Goal: Task Accomplishment & Management: Manage account settings

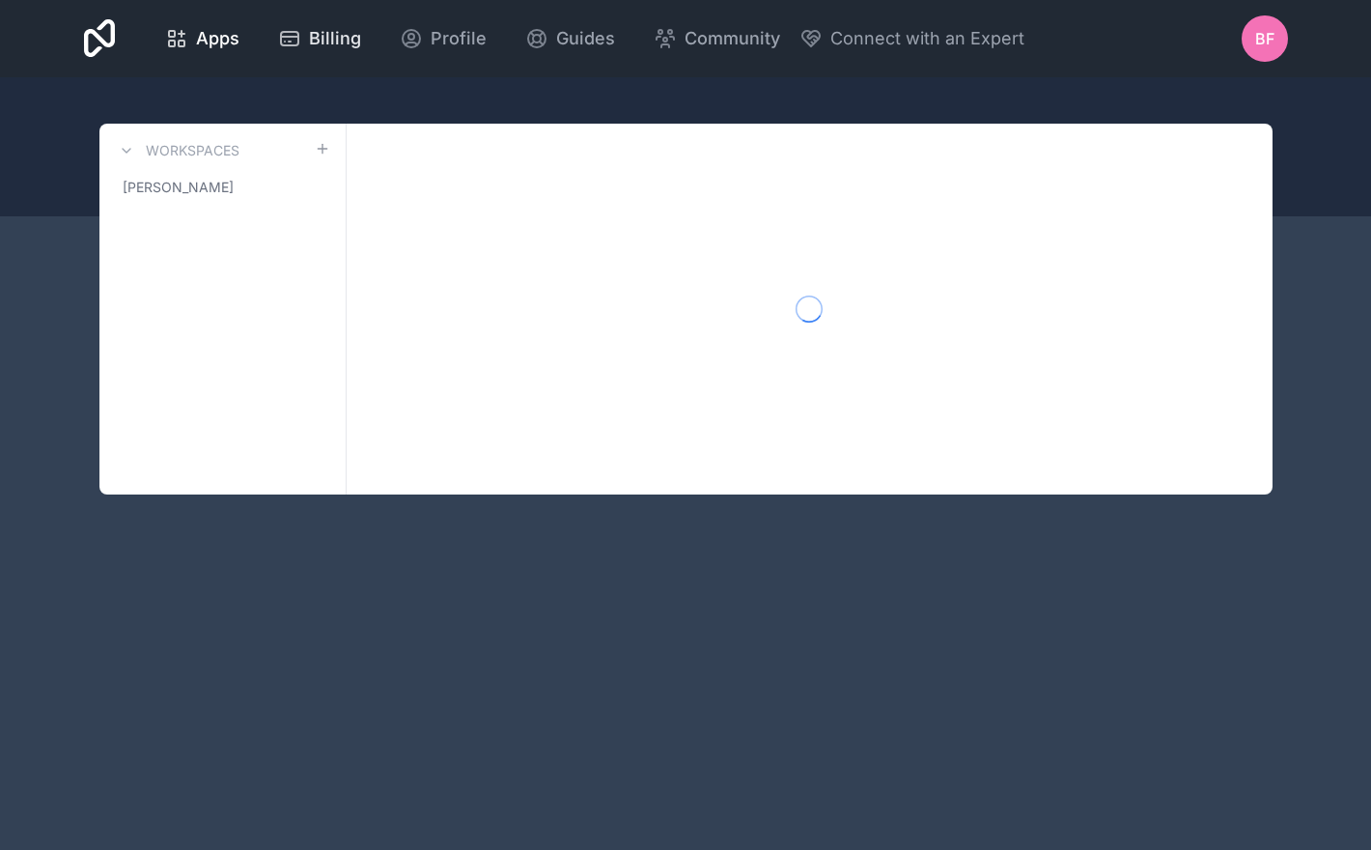
click at [328, 47] on span "Billing" at bounding box center [335, 38] width 52 height 27
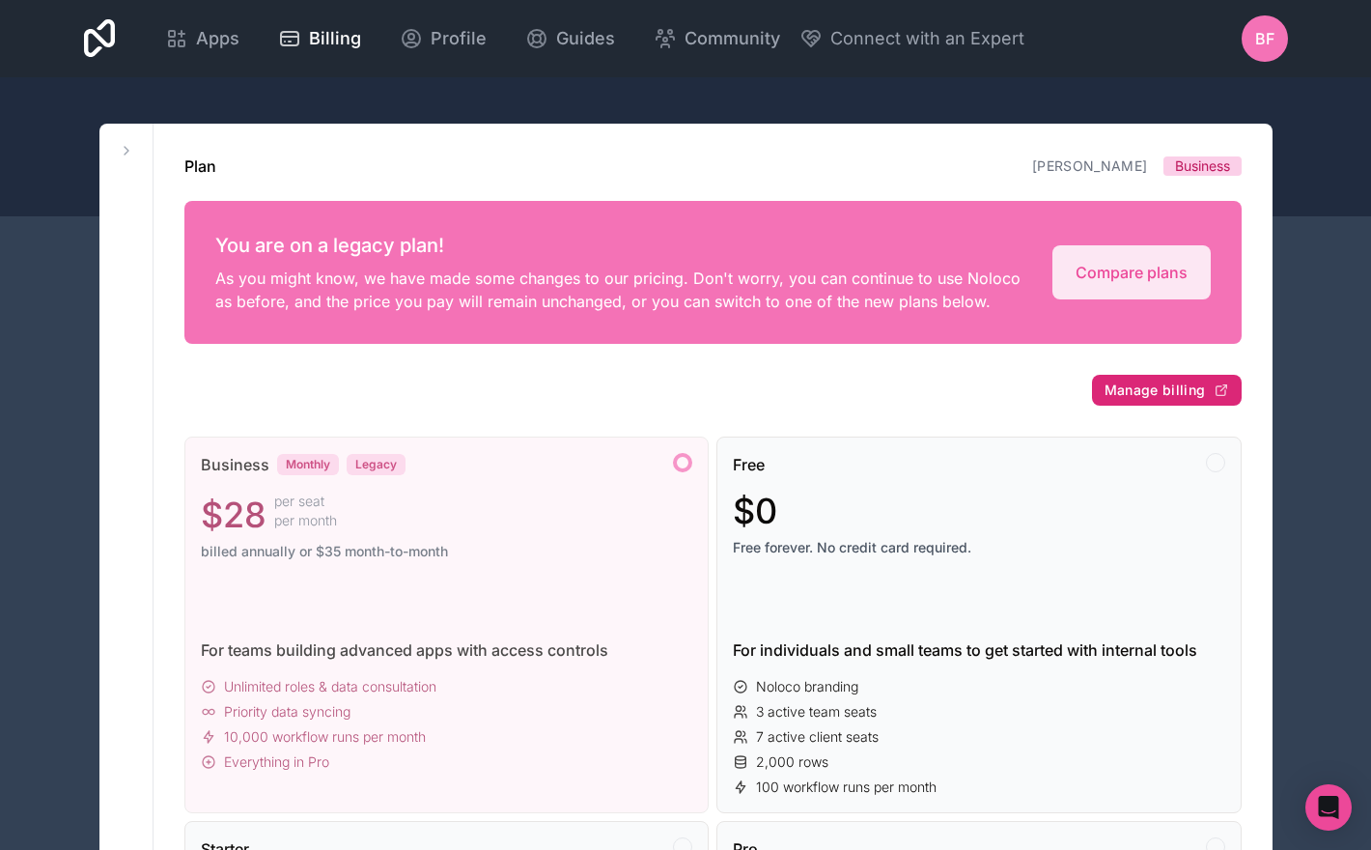
click at [1171, 389] on span "Manage billing" at bounding box center [1154, 389] width 101 height 17
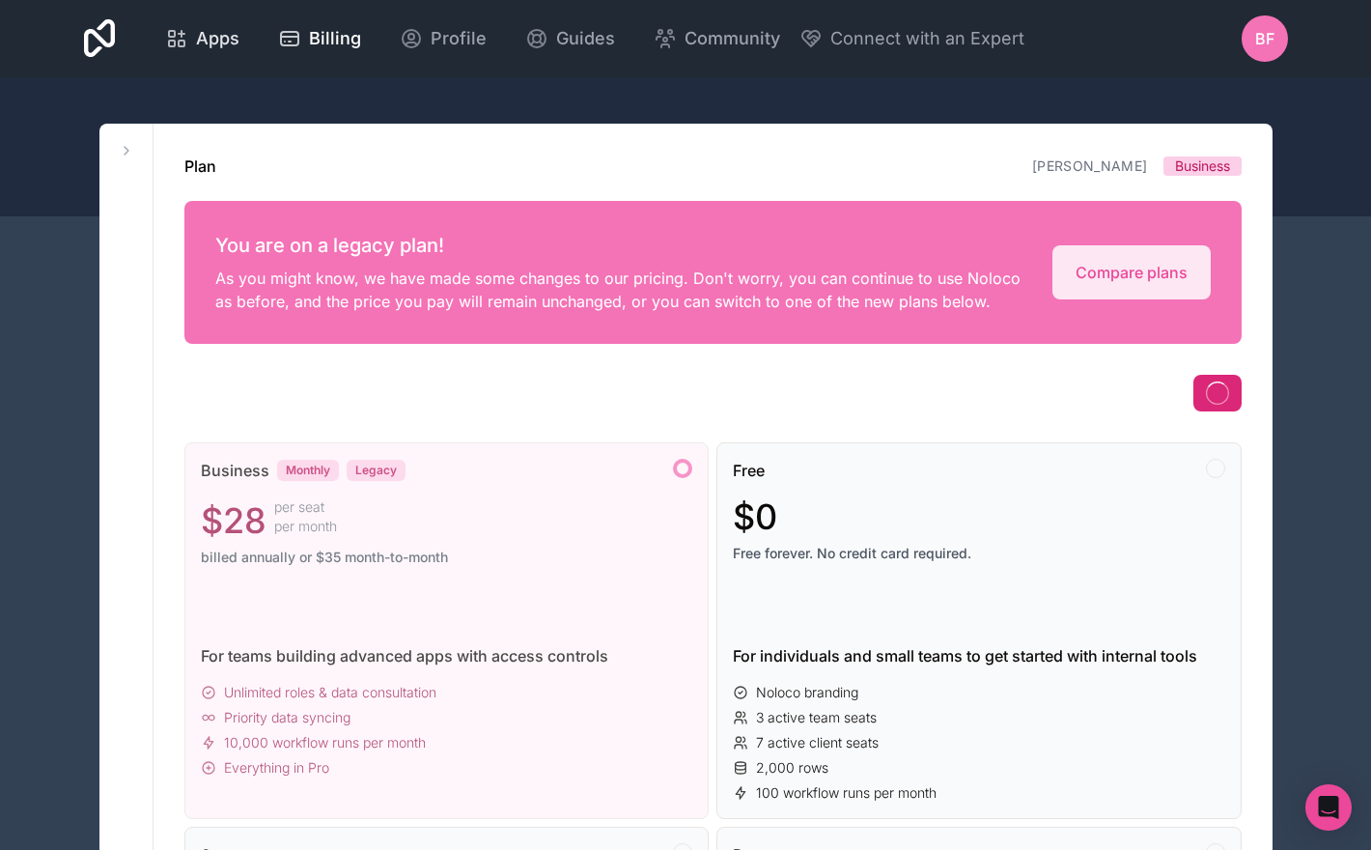
click at [212, 40] on span "Apps" at bounding box center [217, 38] width 43 height 27
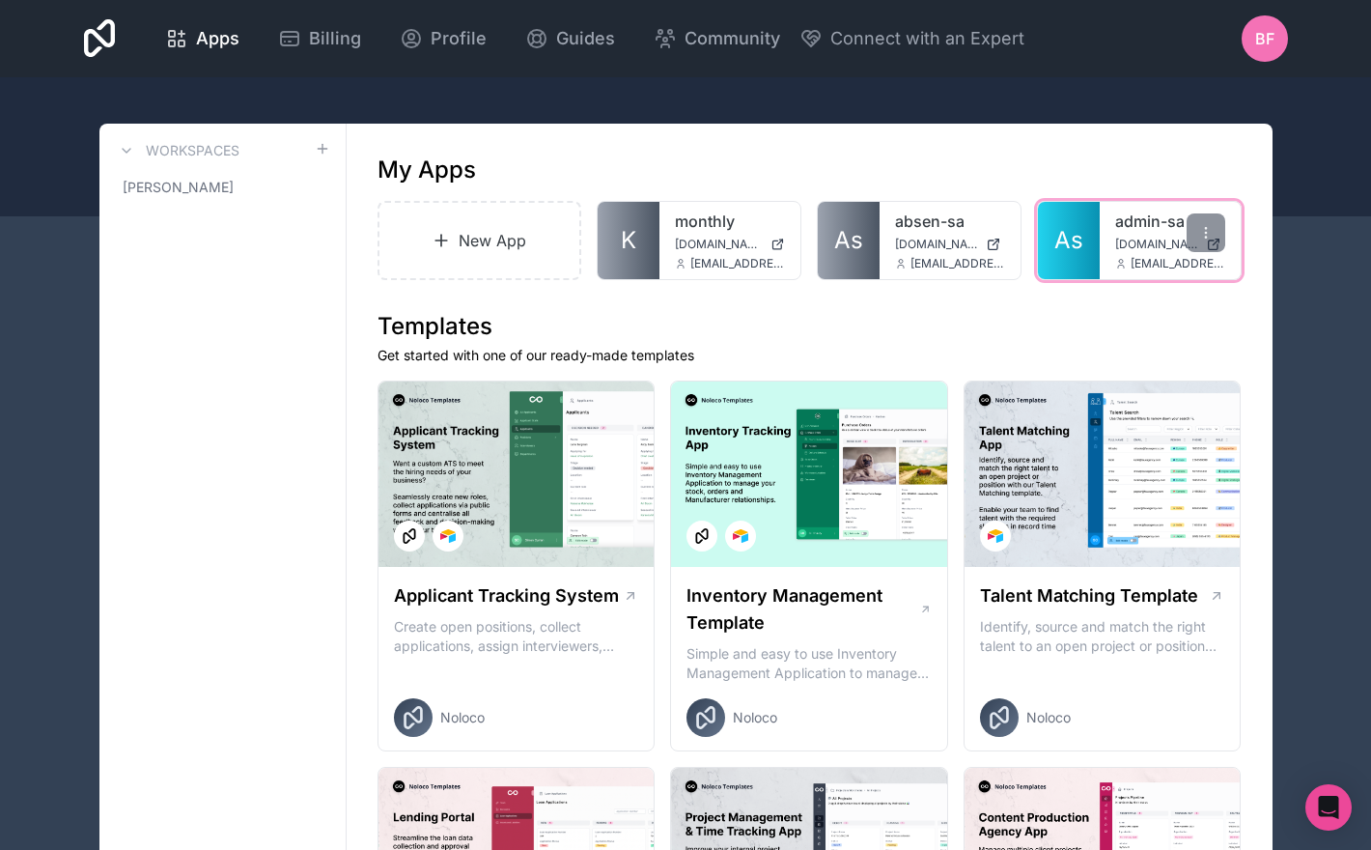
click at [1130, 251] on div "admin-sa admin-sa.noloco.co va7j0c@monthly.paced.email" at bounding box center [1170, 240] width 141 height 77
click at [1116, 227] on link "admin-sa" at bounding box center [1170, 220] width 110 height 23
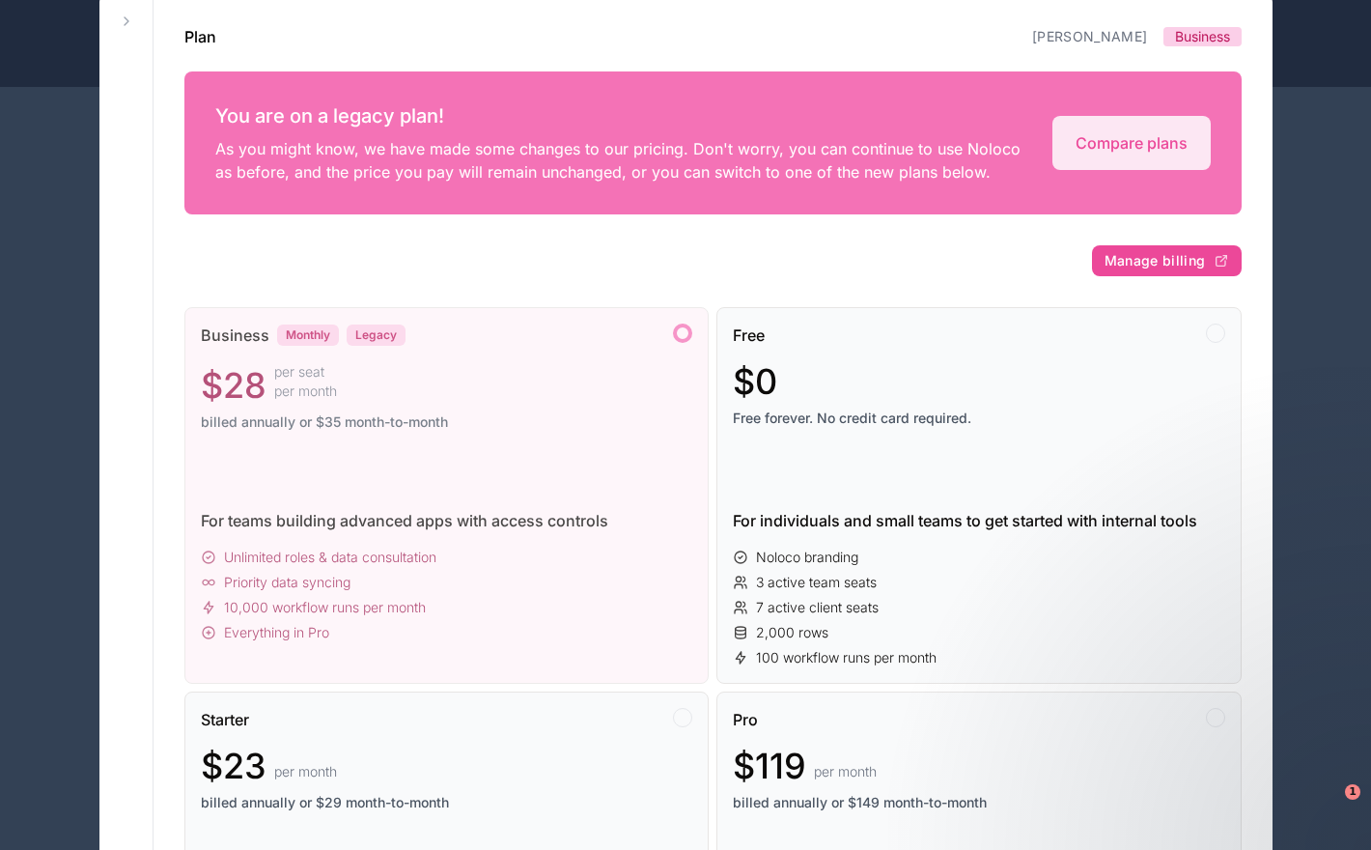
scroll to position [244, 0]
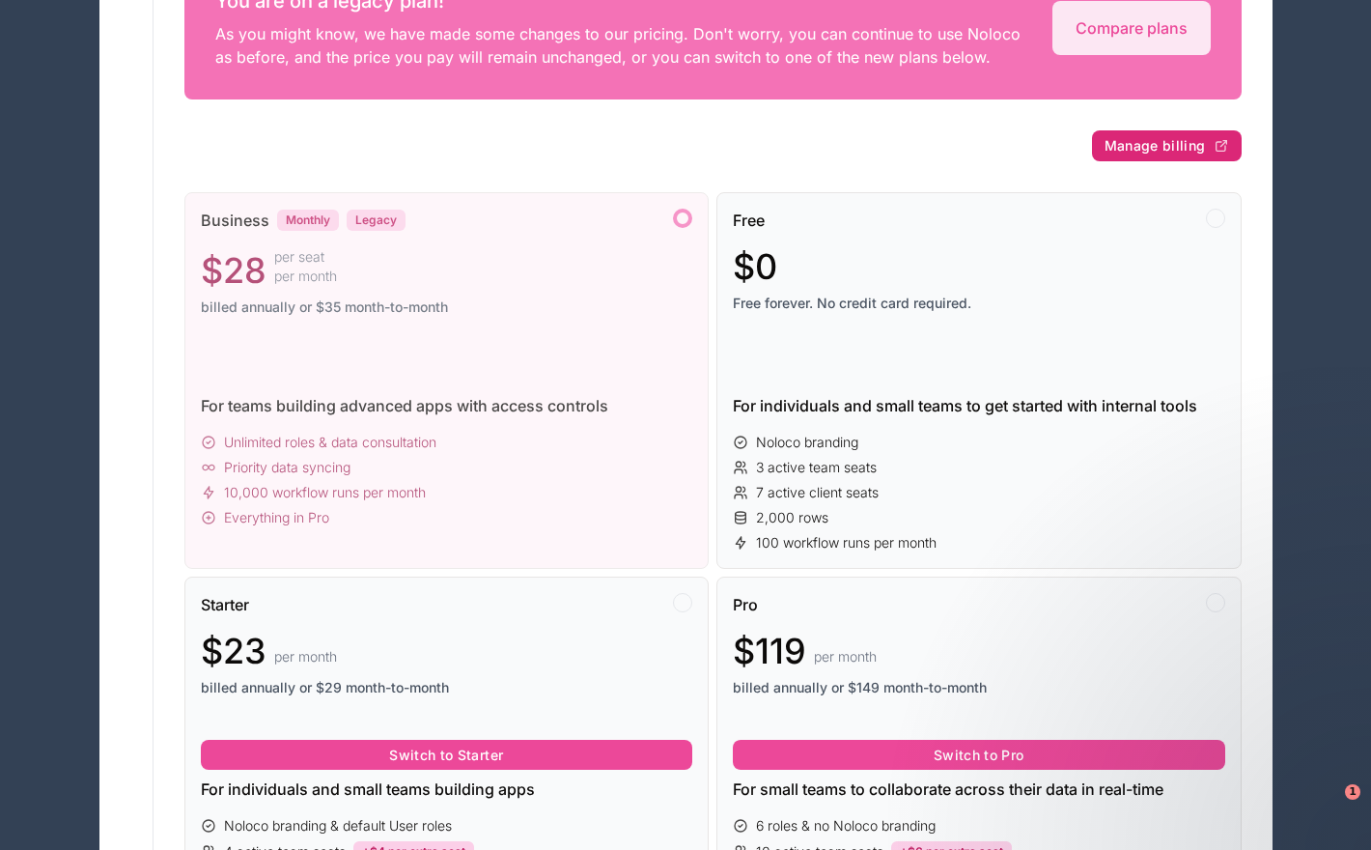
click at [1108, 143] on span "Manage billing" at bounding box center [1154, 145] width 101 height 17
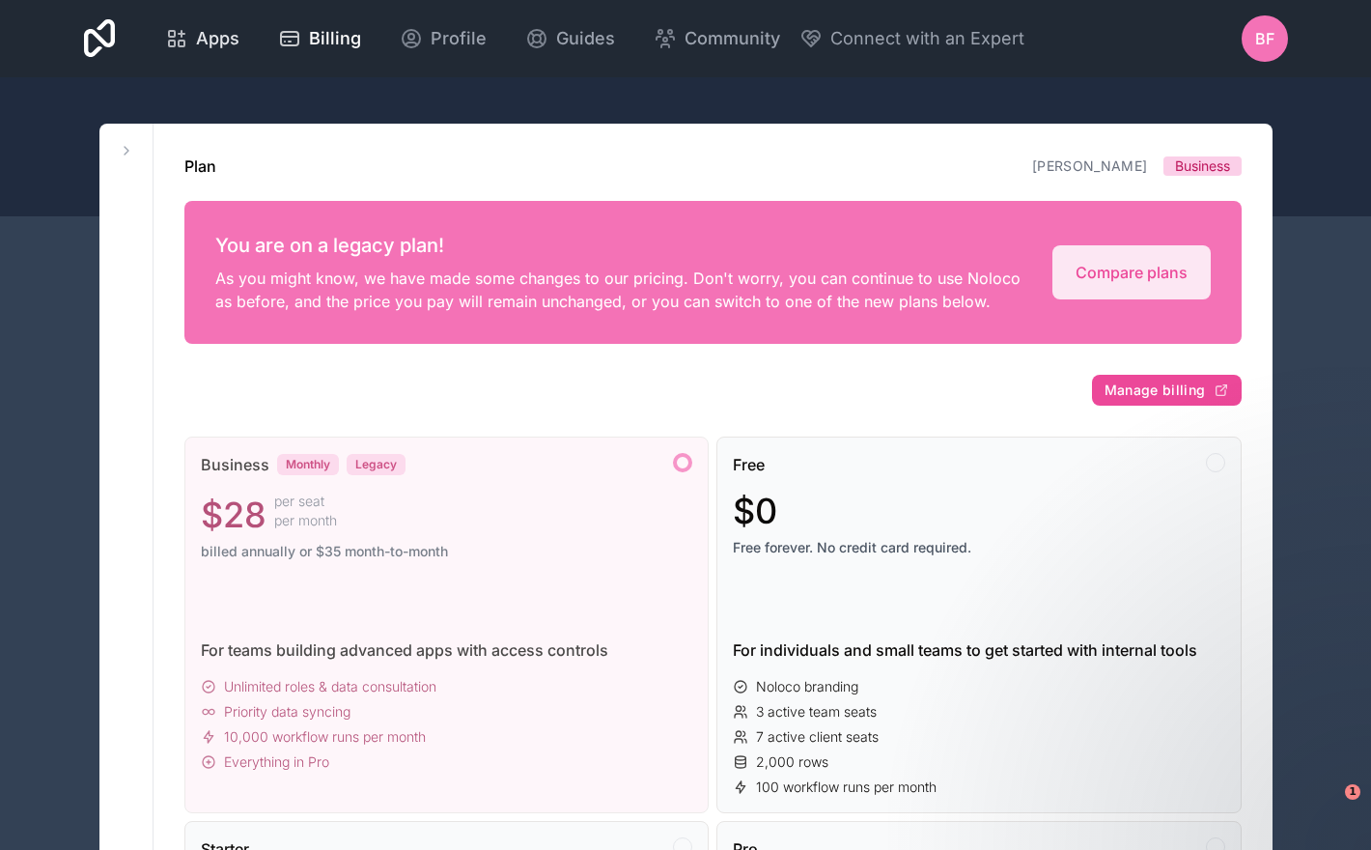
click at [243, 49] on link "Apps" at bounding box center [202, 38] width 105 height 42
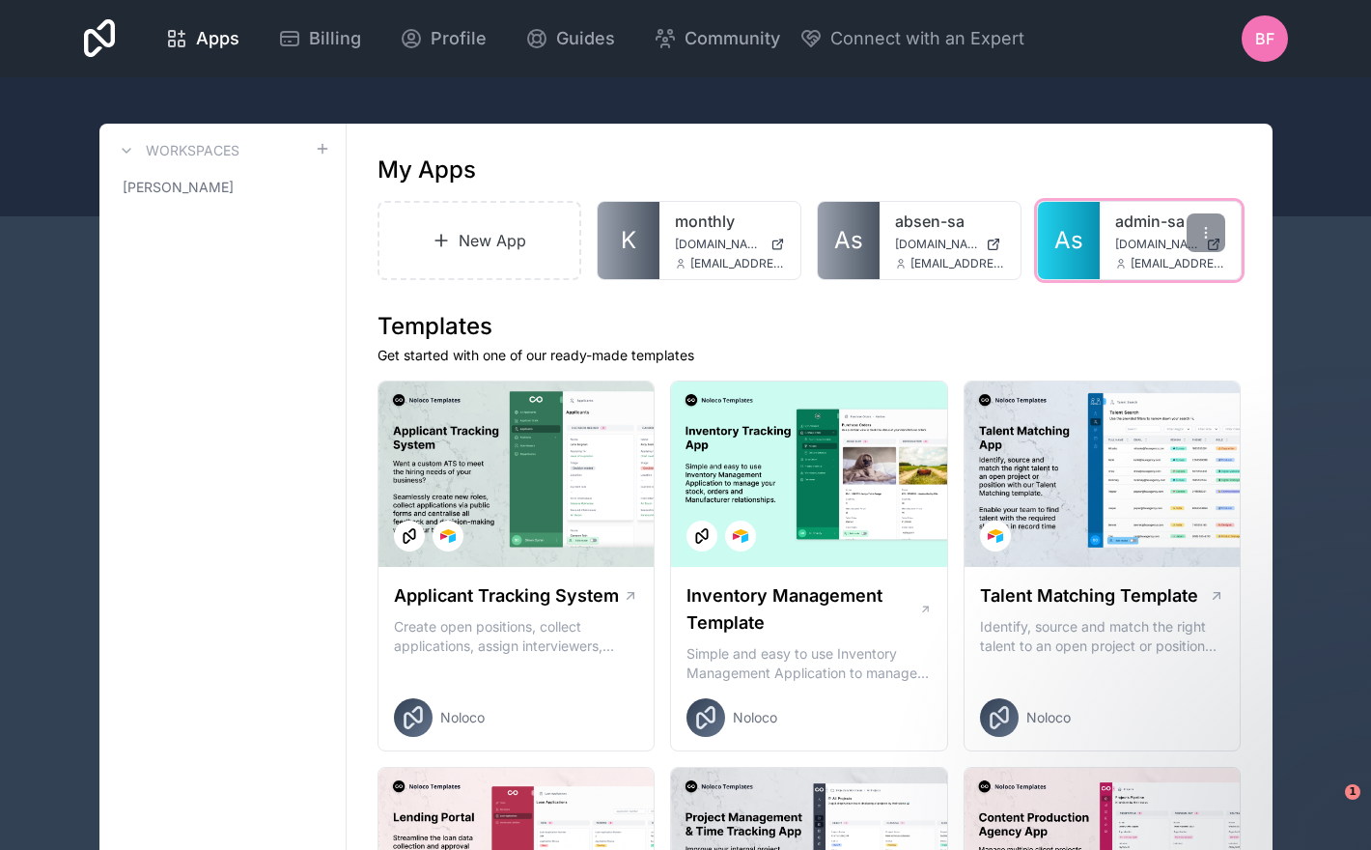
click at [1132, 237] on span "admin-sa.noloco.co" at bounding box center [1156, 244] width 83 height 15
click at [347, 35] on span "Billing" at bounding box center [335, 38] width 52 height 27
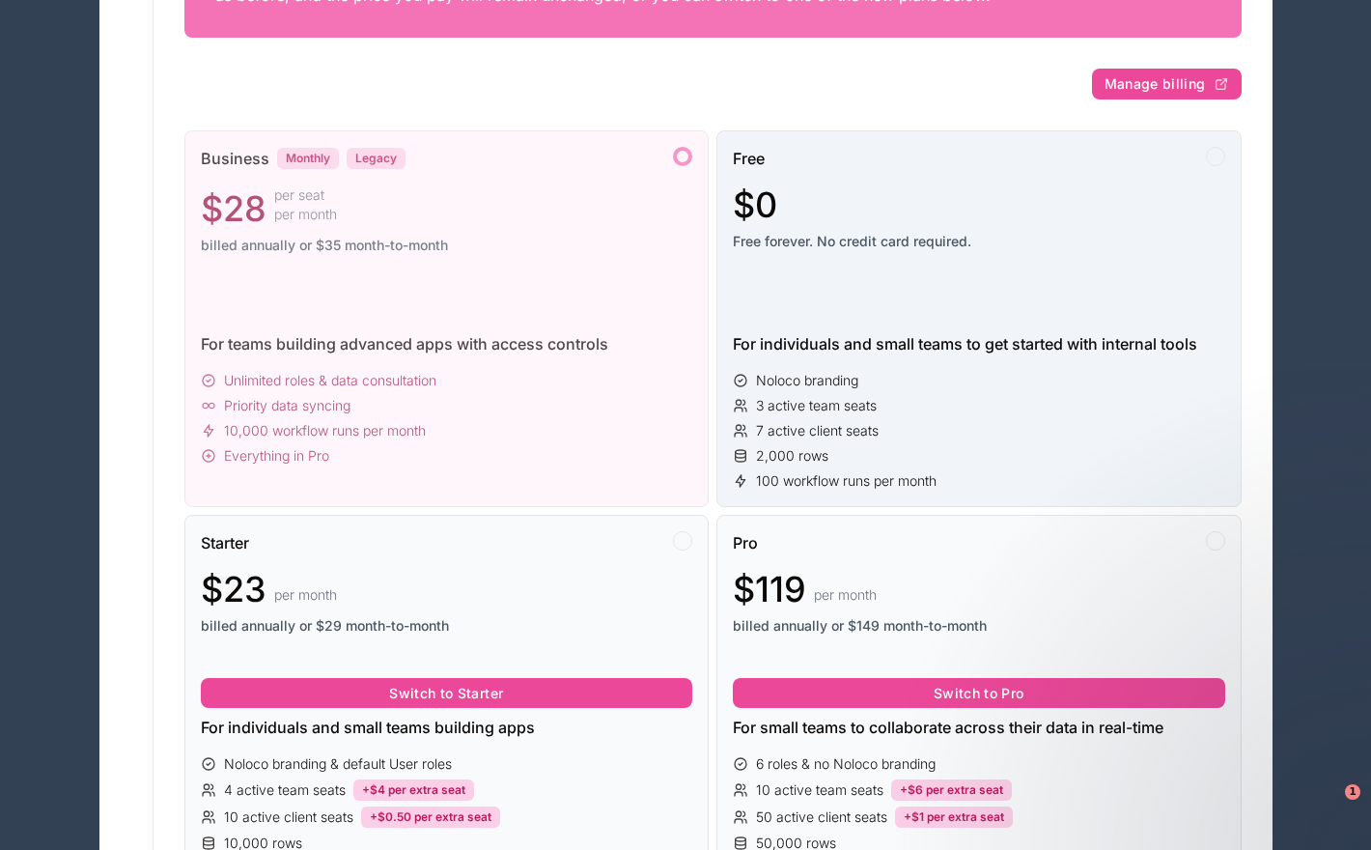
scroll to position [154, 0]
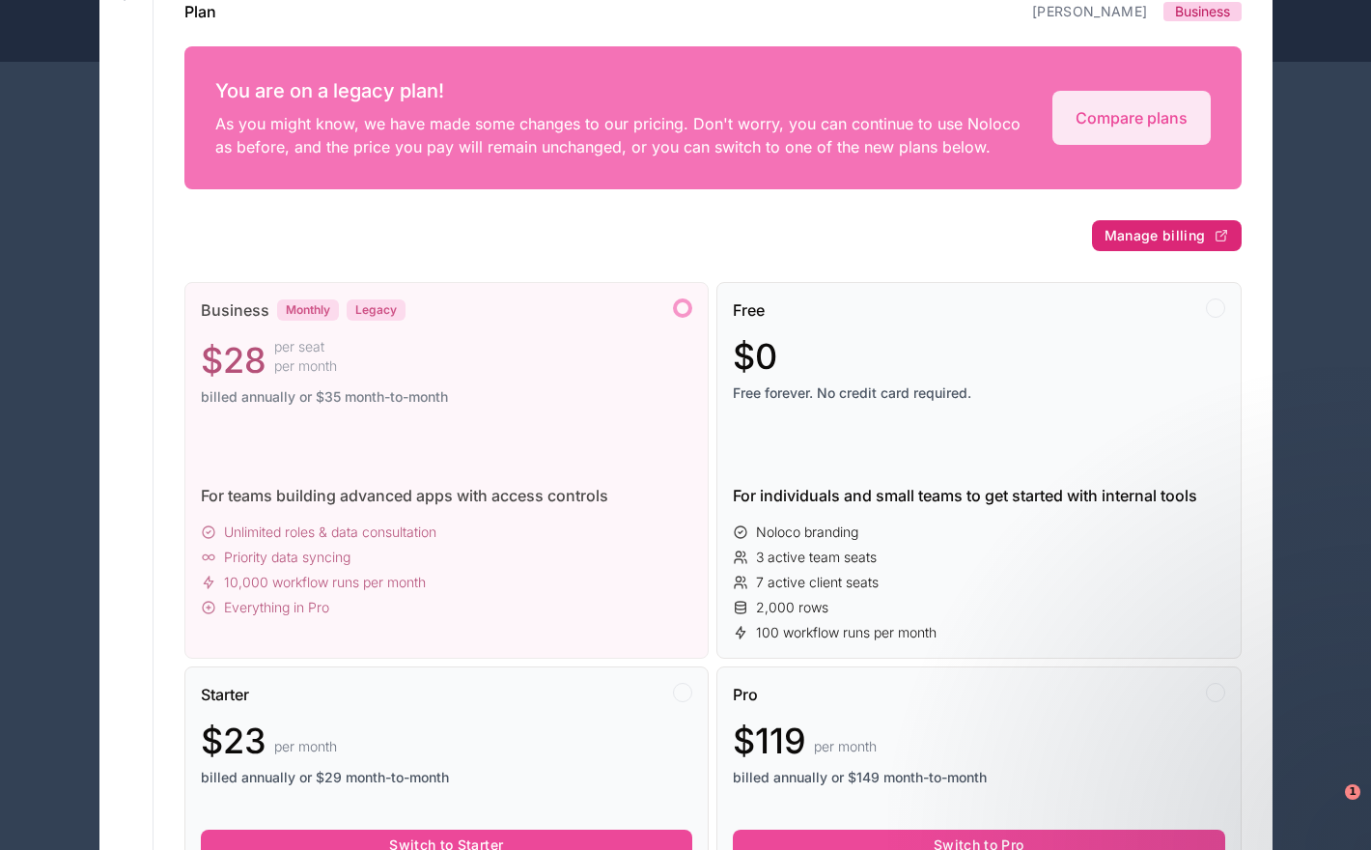
click at [1152, 222] on button "Manage billing" at bounding box center [1167, 235] width 150 height 31
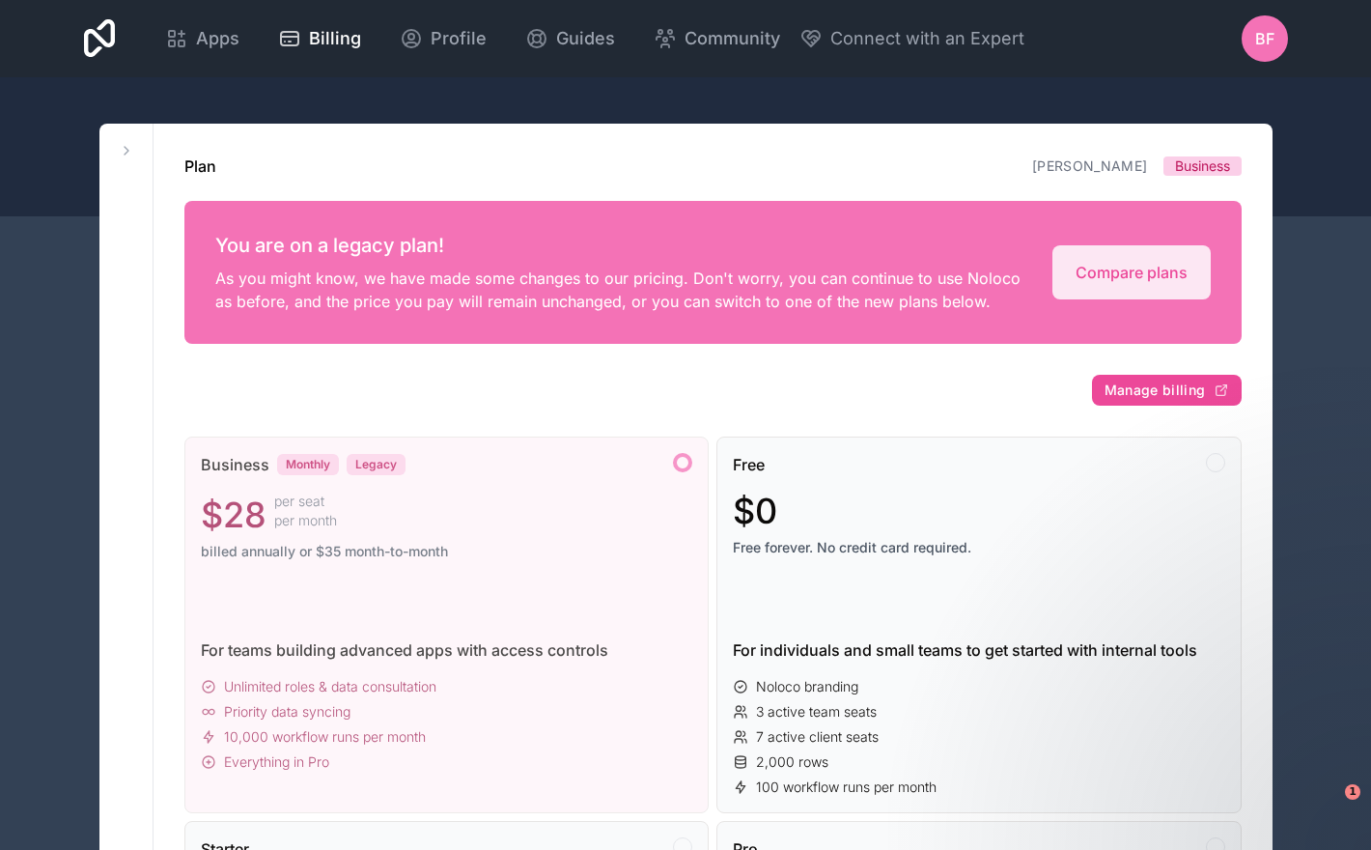
scroll to position [12, 0]
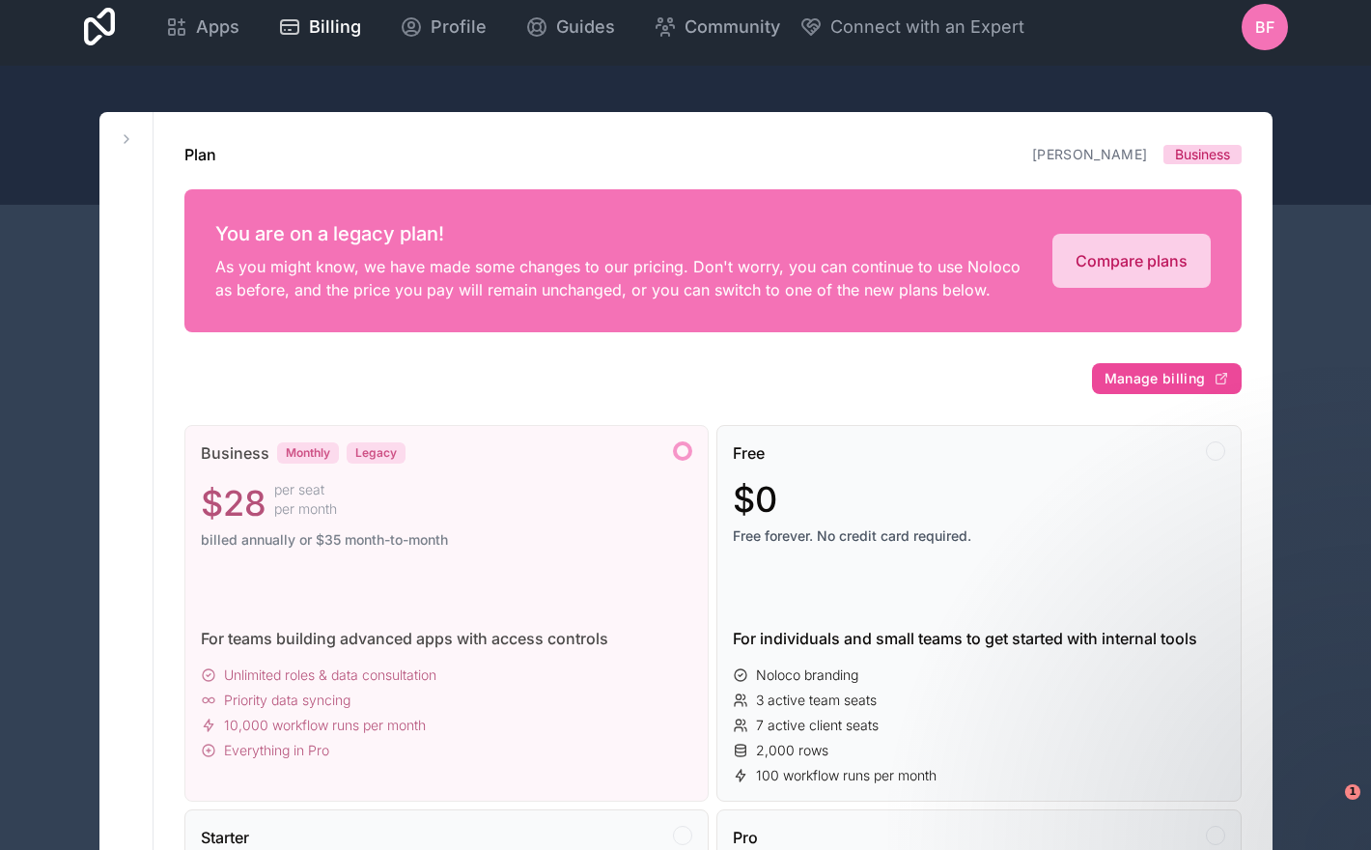
click at [1103, 258] on link "Compare plans" at bounding box center [1131, 261] width 158 height 54
click at [1153, 364] on button "Manage billing" at bounding box center [1167, 378] width 150 height 31
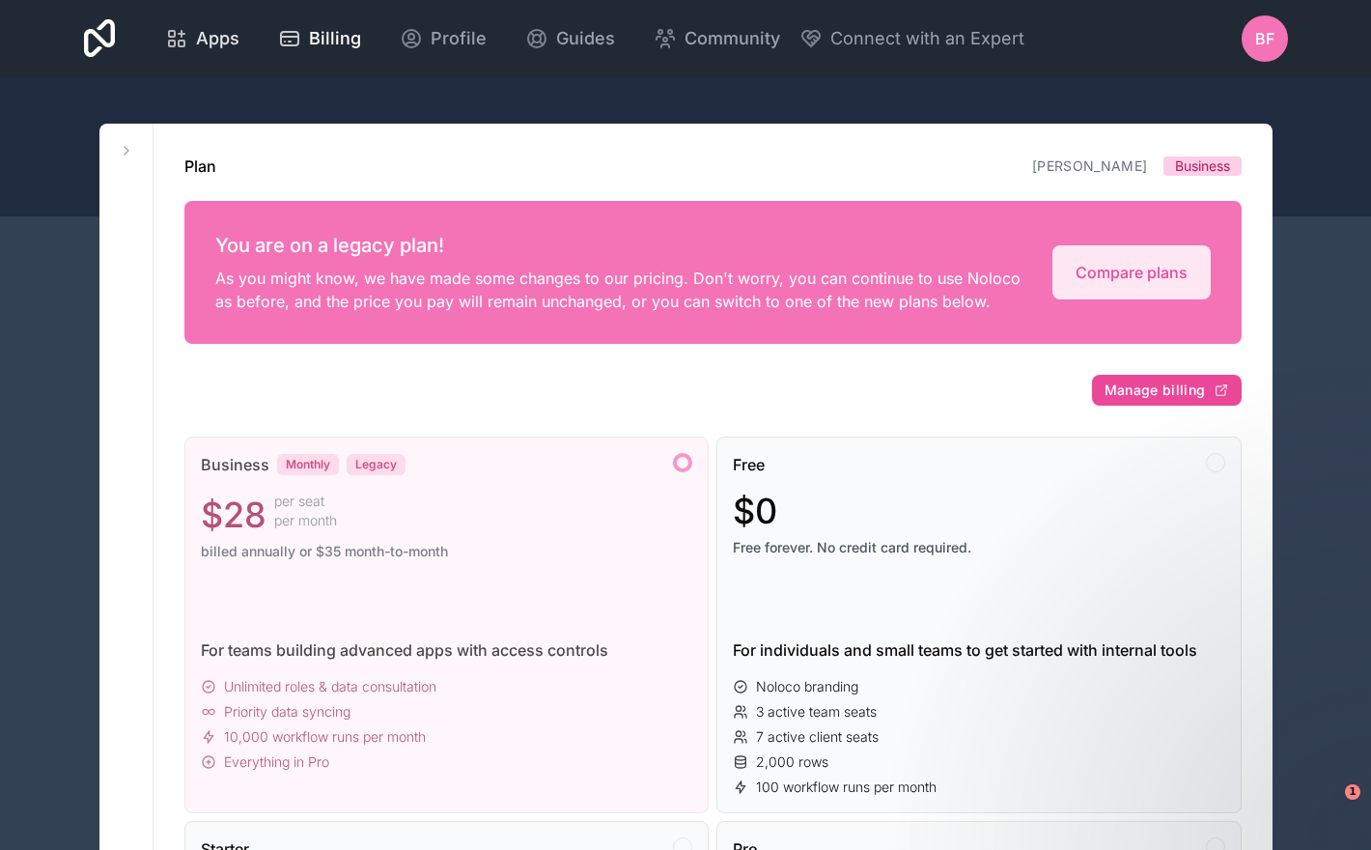
click at [240, 38] on link "Apps" at bounding box center [202, 38] width 105 height 42
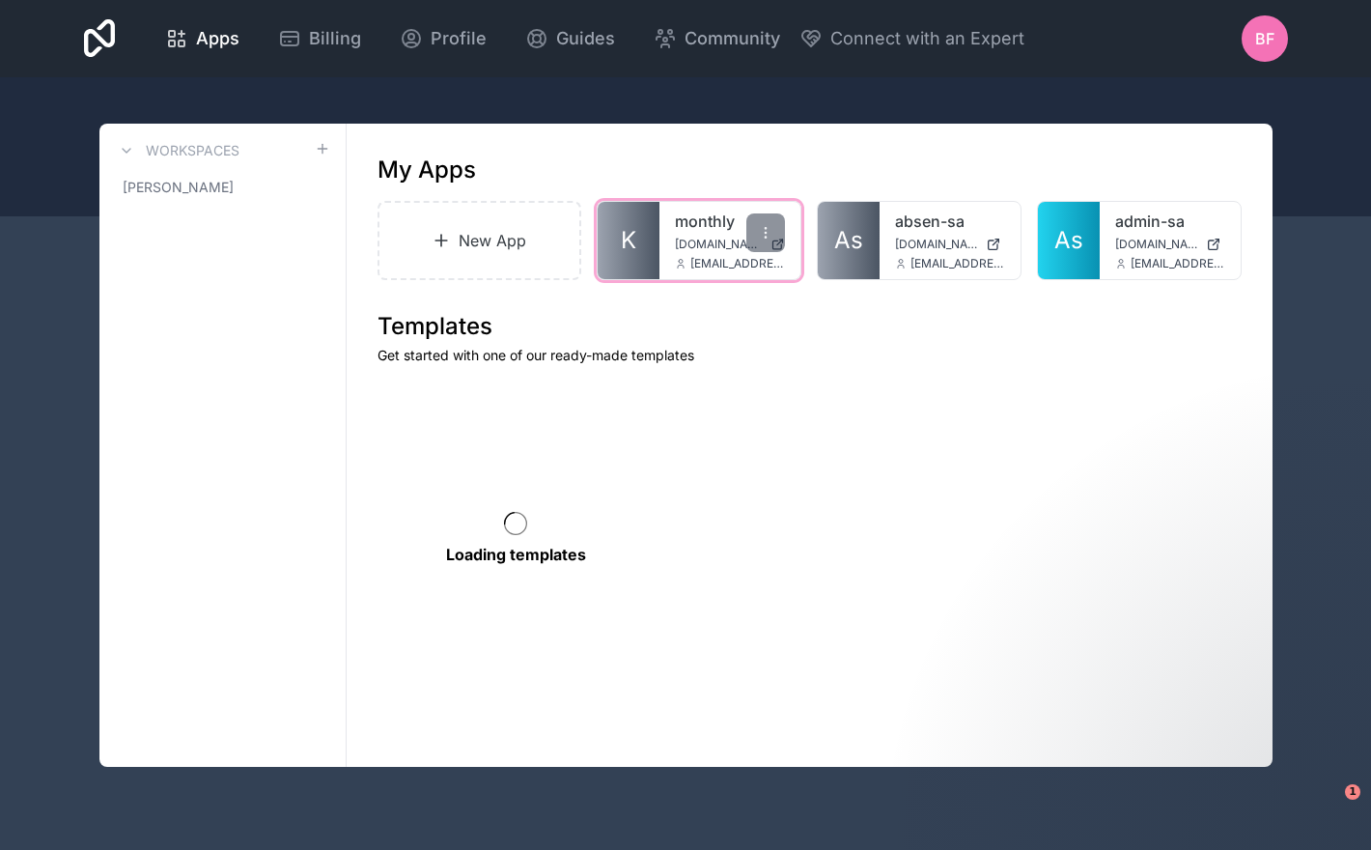
click at [678, 256] on div "[EMAIL_ADDRESS][DOMAIN_NAME]" at bounding box center [730, 263] width 110 height 15
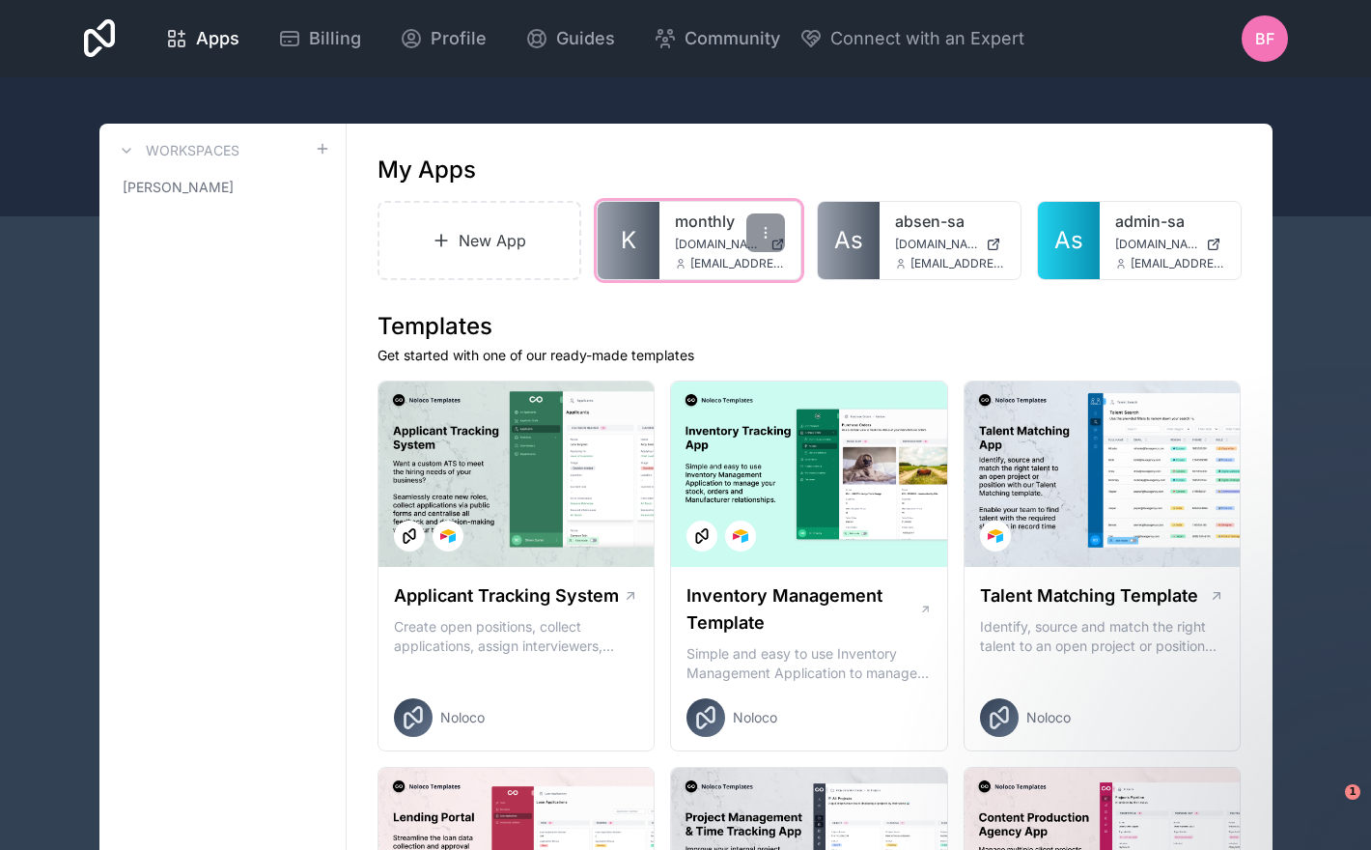
click at [701, 233] on div "monthly app.upgraderumah.com va7j0c@monthly.paced.email" at bounding box center [729, 240] width 141 height 77
click at [717, 213] on link "monthly" at bounding box center [730, 220] width 110 height 23
